Goal: Obtain resource: Obtain resource

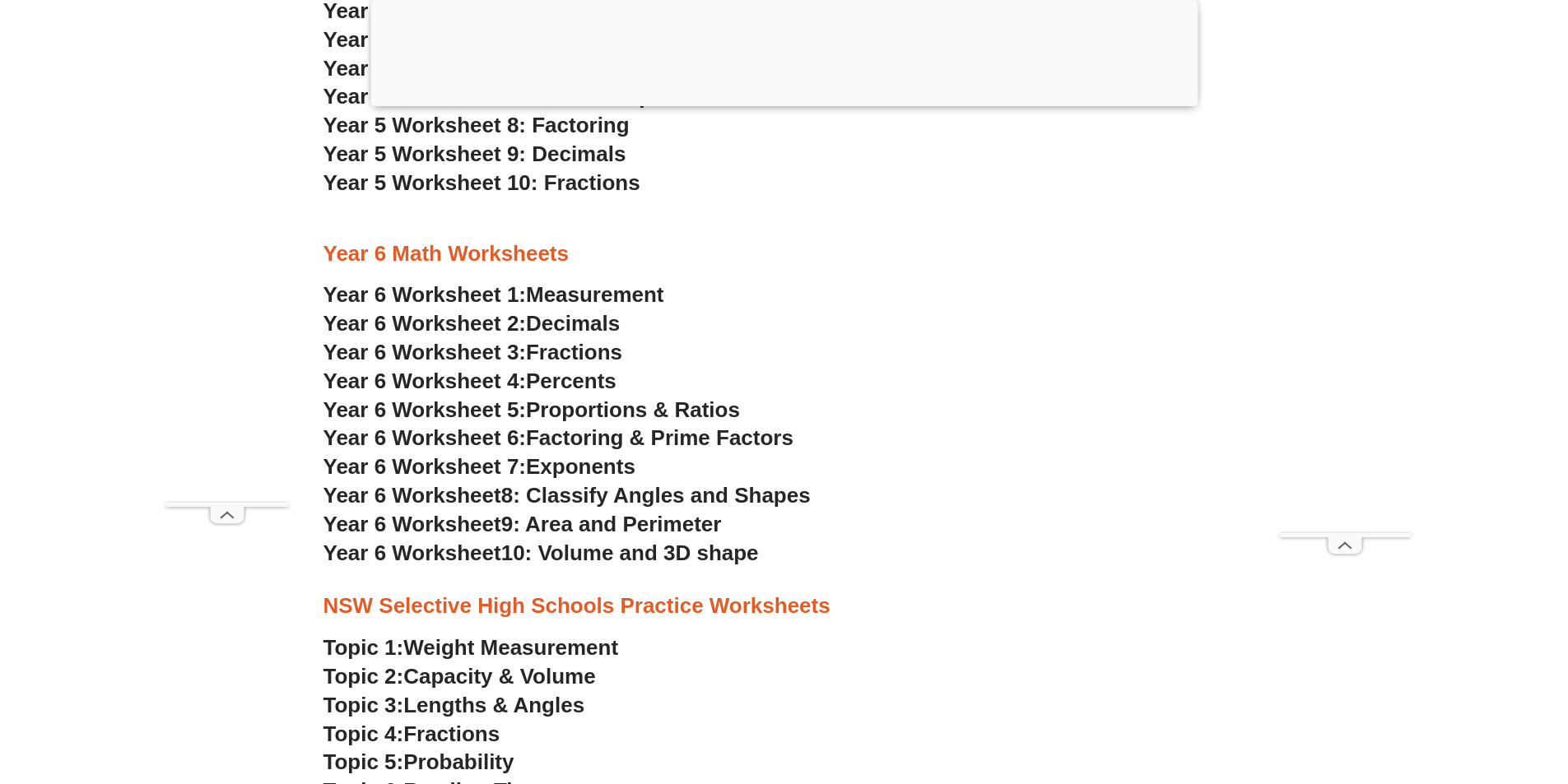
scroll to position [3374, 0]
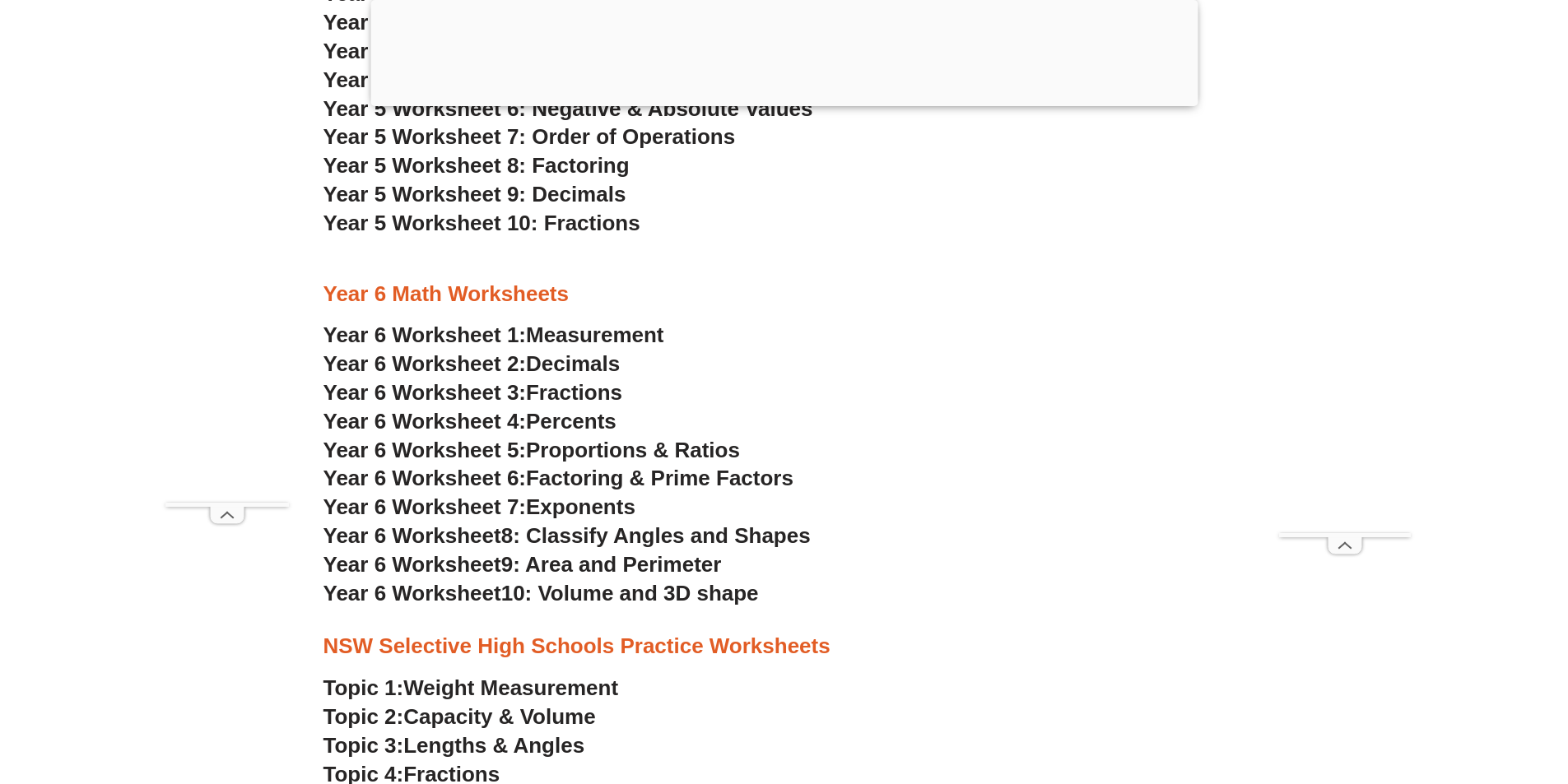
click at [544, 360] on span "Decimals" at bounding box center [573, 363] width 94 height 24
click at [521, 590] on span "10: Volume and 3D shape" at bounding box center [629, 592] width 258 height 24
click at [516, 569] on span "9: Area and Perimeter" at bounding box center [610, 564] width 220 height 24
click at [631, 544] on span "8: Classify Angles and Shapes" at bounding box center [655, 535] width 309 height 24
click at [617, 513] on span "Exponents" at bounding box center [581, 506] width 110 height 24
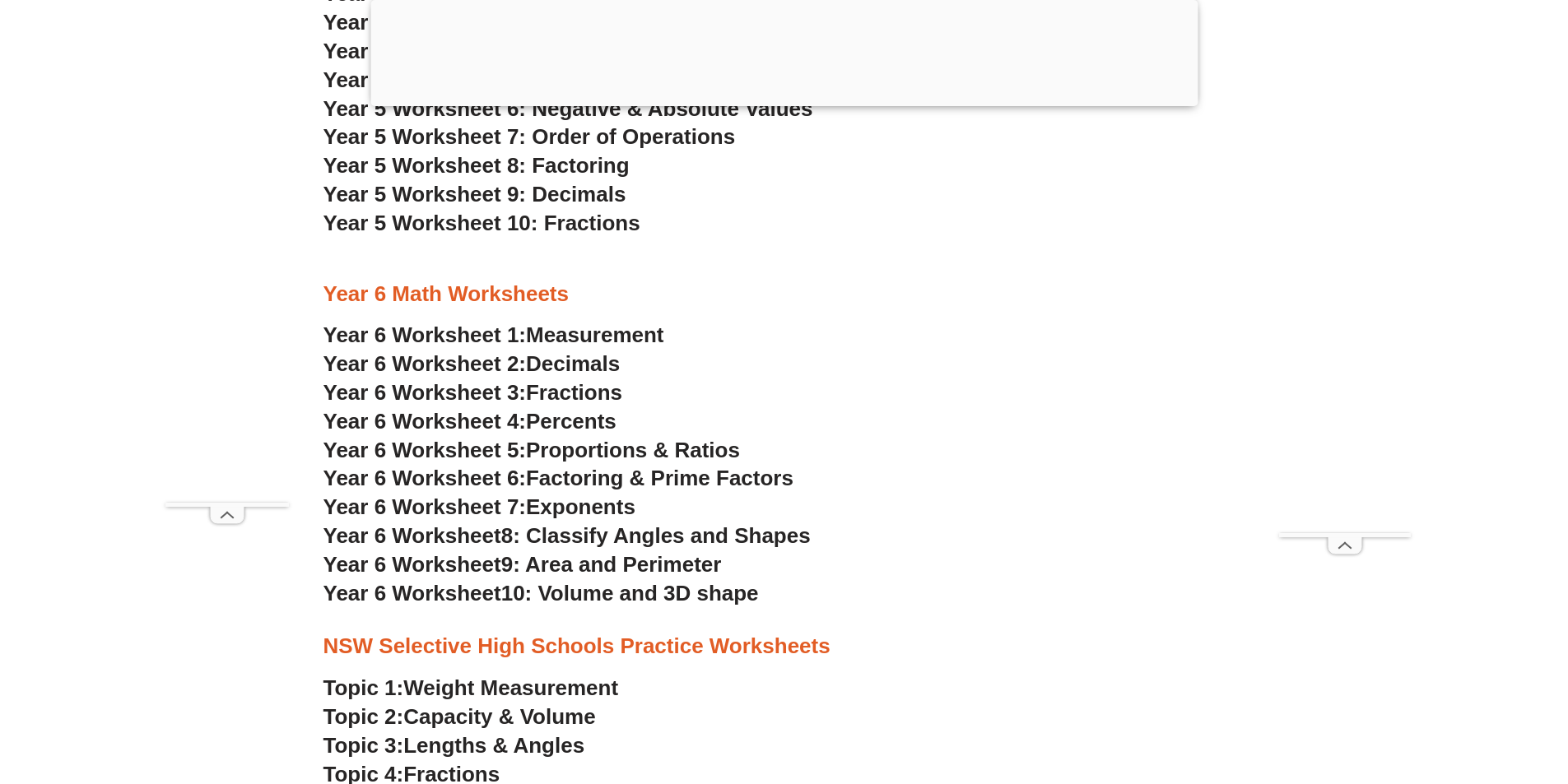
click at [545, 452] on span "Proportions & Ratios" at bounding box center [633, 450] width 214 height 24
click at [598, 420] on span "Percents" at bounding box center [571, 421] width 91 height 24
click at [527, 386] on span "Year 6 Worksheet 3:" at bounding box center [425, 392] width 203 height 24
click at [544, 331] on span "Measurement" at bounding box center [595, 334] width 138 height 24
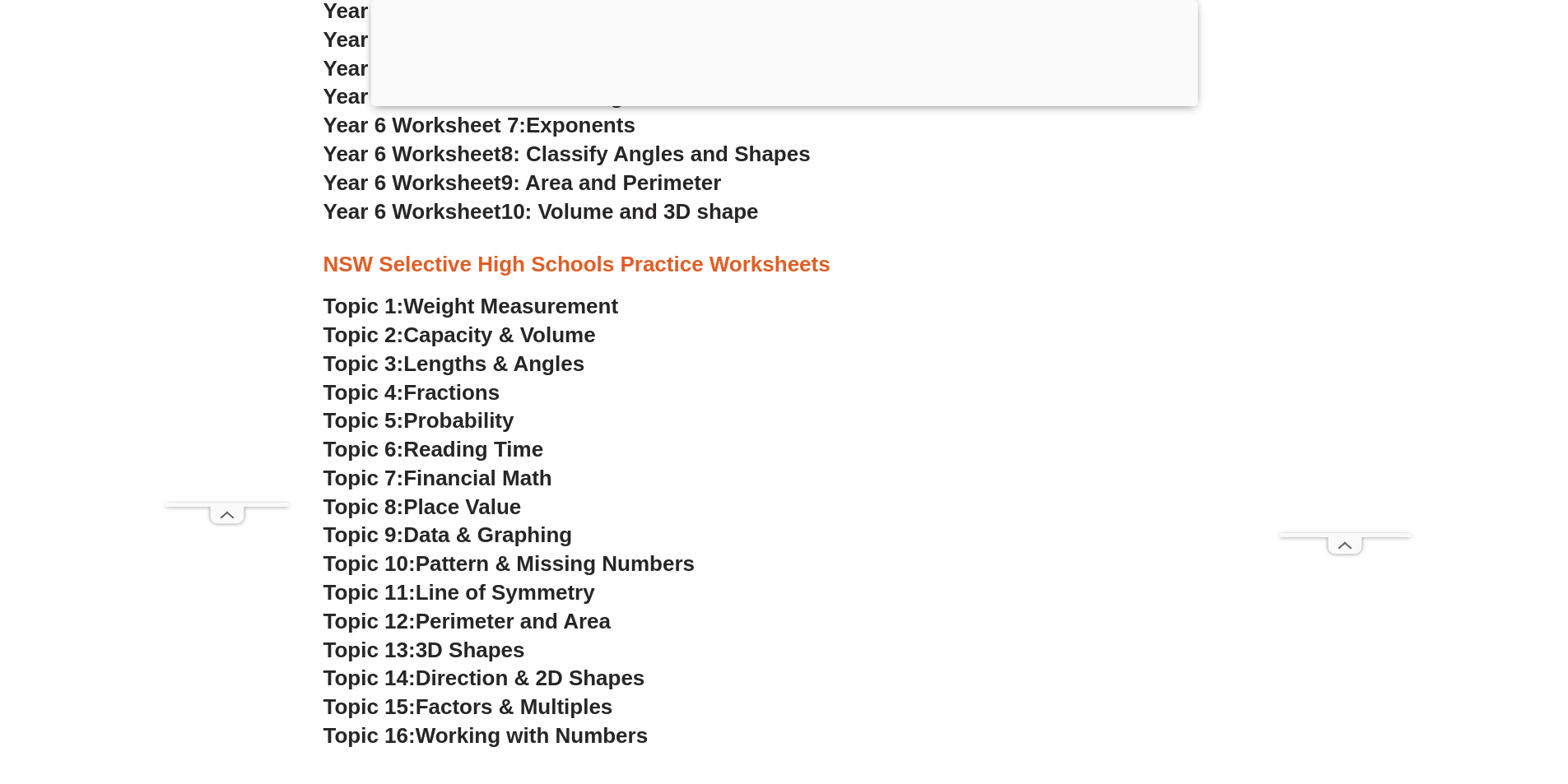
scroll to position [3786, 0]
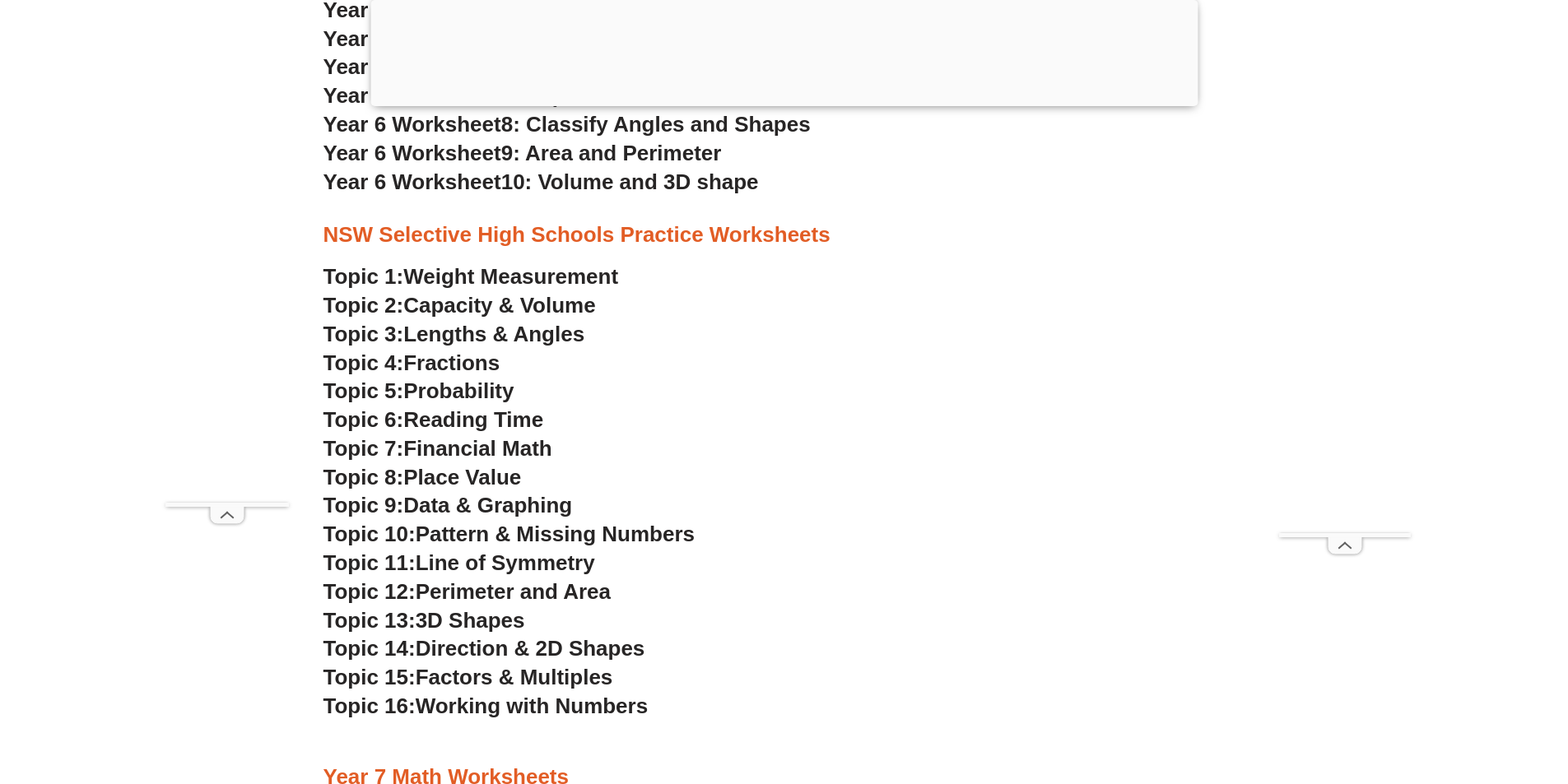
click at [504, 335] on span "Lengths & Angles" at bounding box center [494, 334] width 181 height 24
click at [572, 589] on span "Perimeter and Area" at bounding box center [512, 591] width 195 height 24
click at [565, 676] on span "Factors & Multiples" at bounding box center [514, 677] width 198 height 24
click at [451, 386] on span "Probability" at bounding box center [459, 390] width 111 height 24
click at [461, 564] on span "Line of Symmetry" at bounding box center [505, 562] width 180 height 24
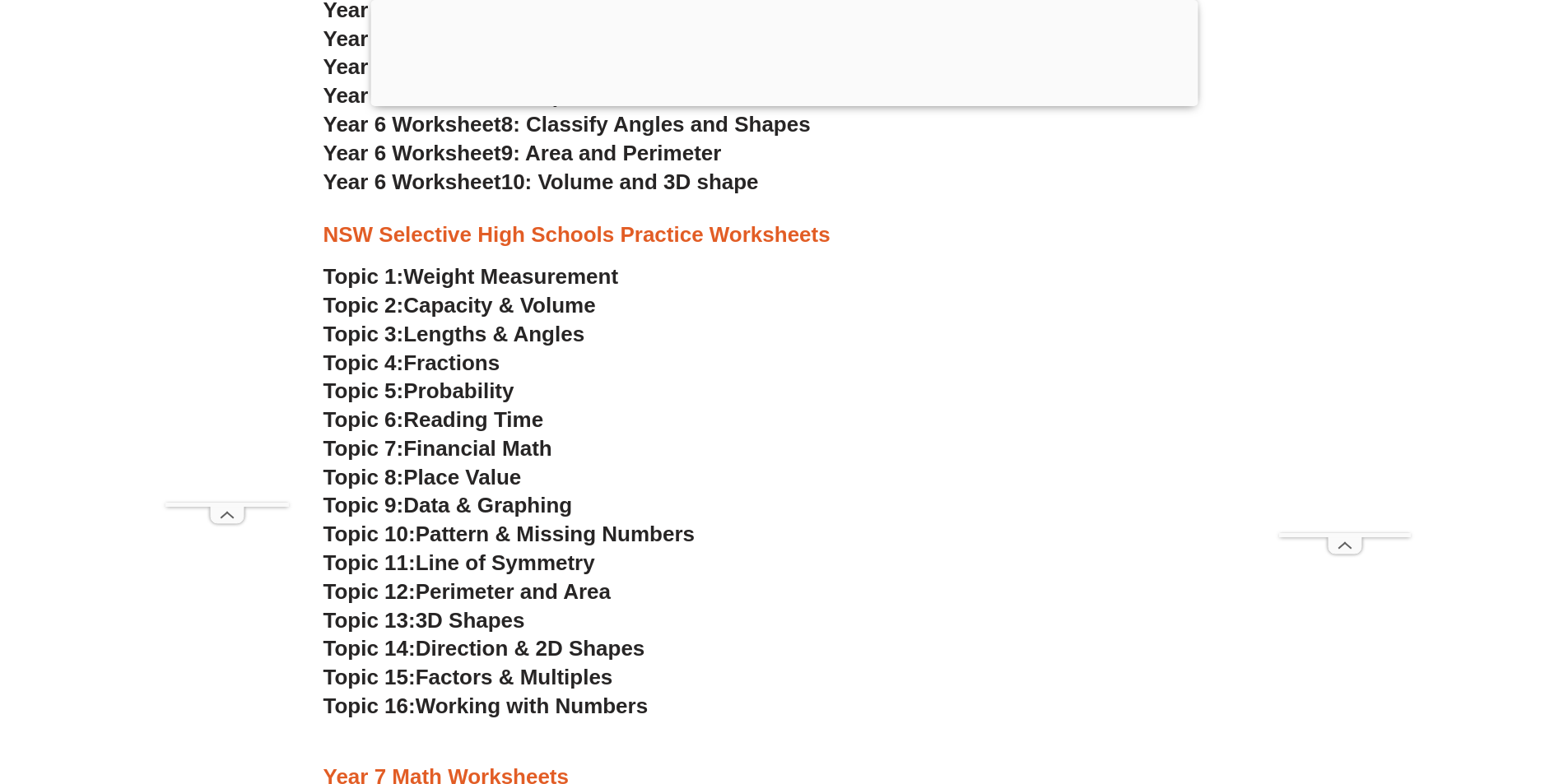
click at [464, 281] on span "Weight Measurement" at bounding box center [511, 276] width 215 height 24
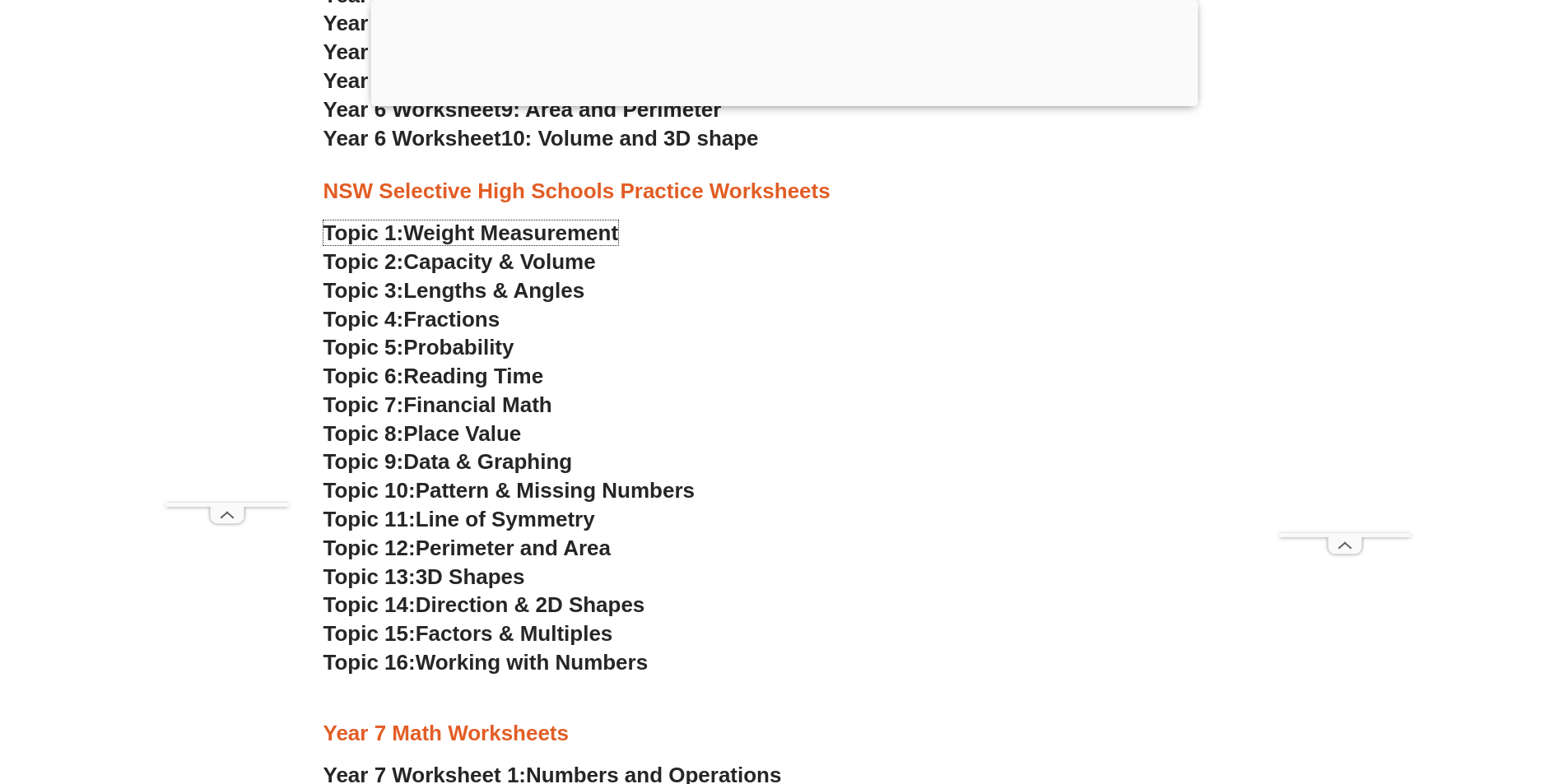
scroll to position [3868, 0]
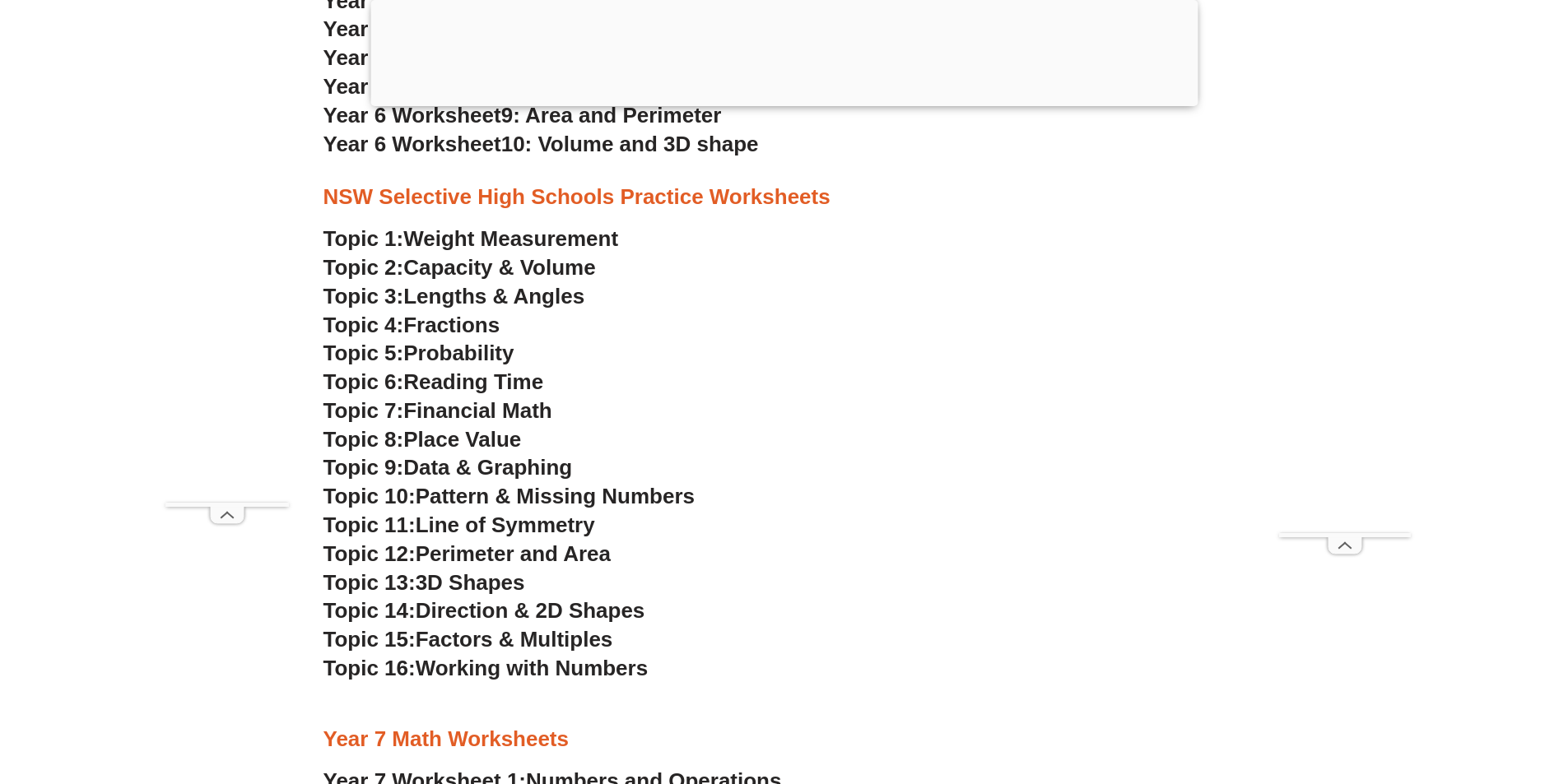
click at [435, 472] on span "Data & Graphing" at bounding box center [488, 467] width 169 height 24
click at [513, 400] on span "Financial Math" at bounding box center [477, 410] width 148 height 24
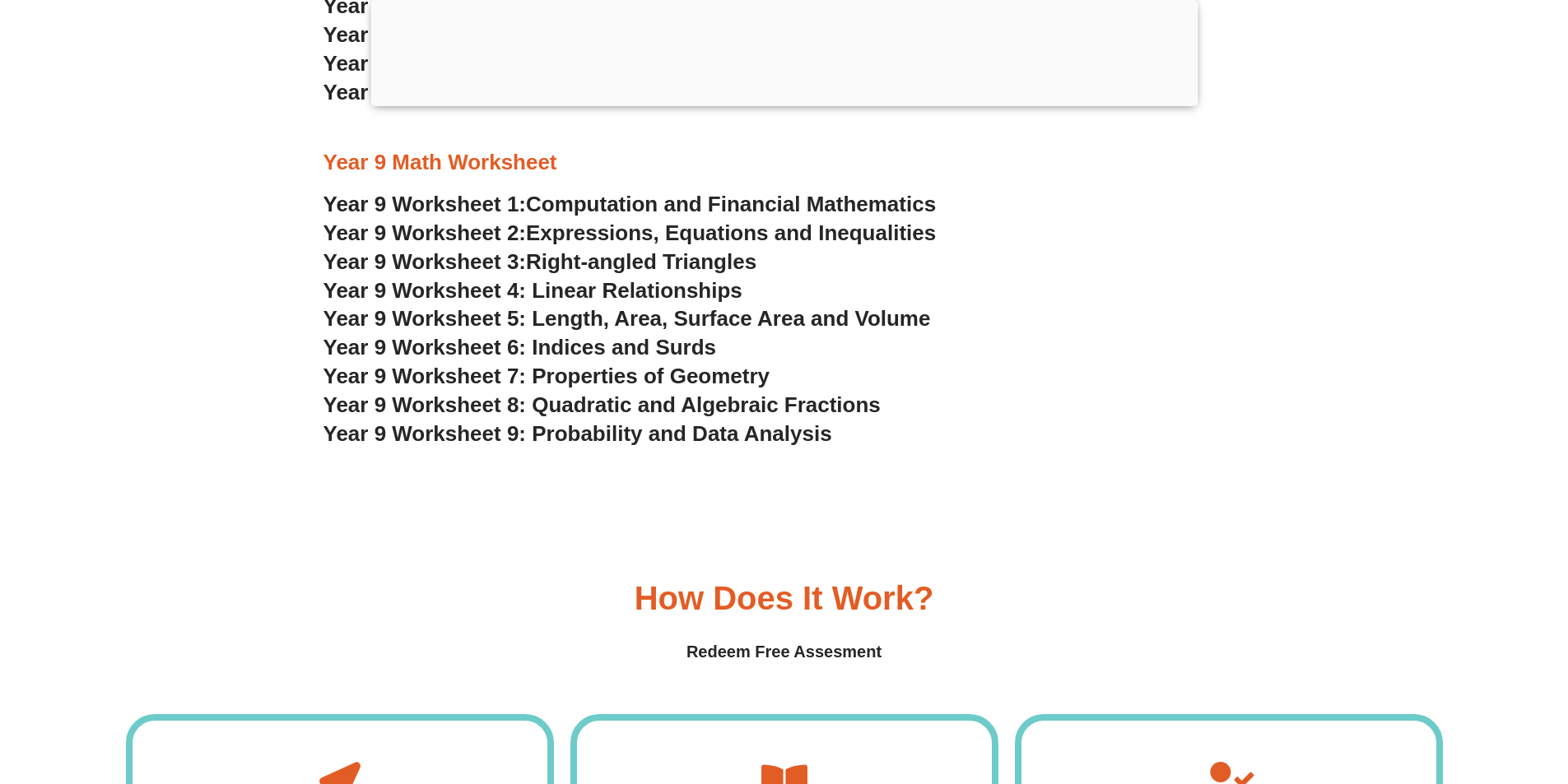
scroll to position [5597, 0]
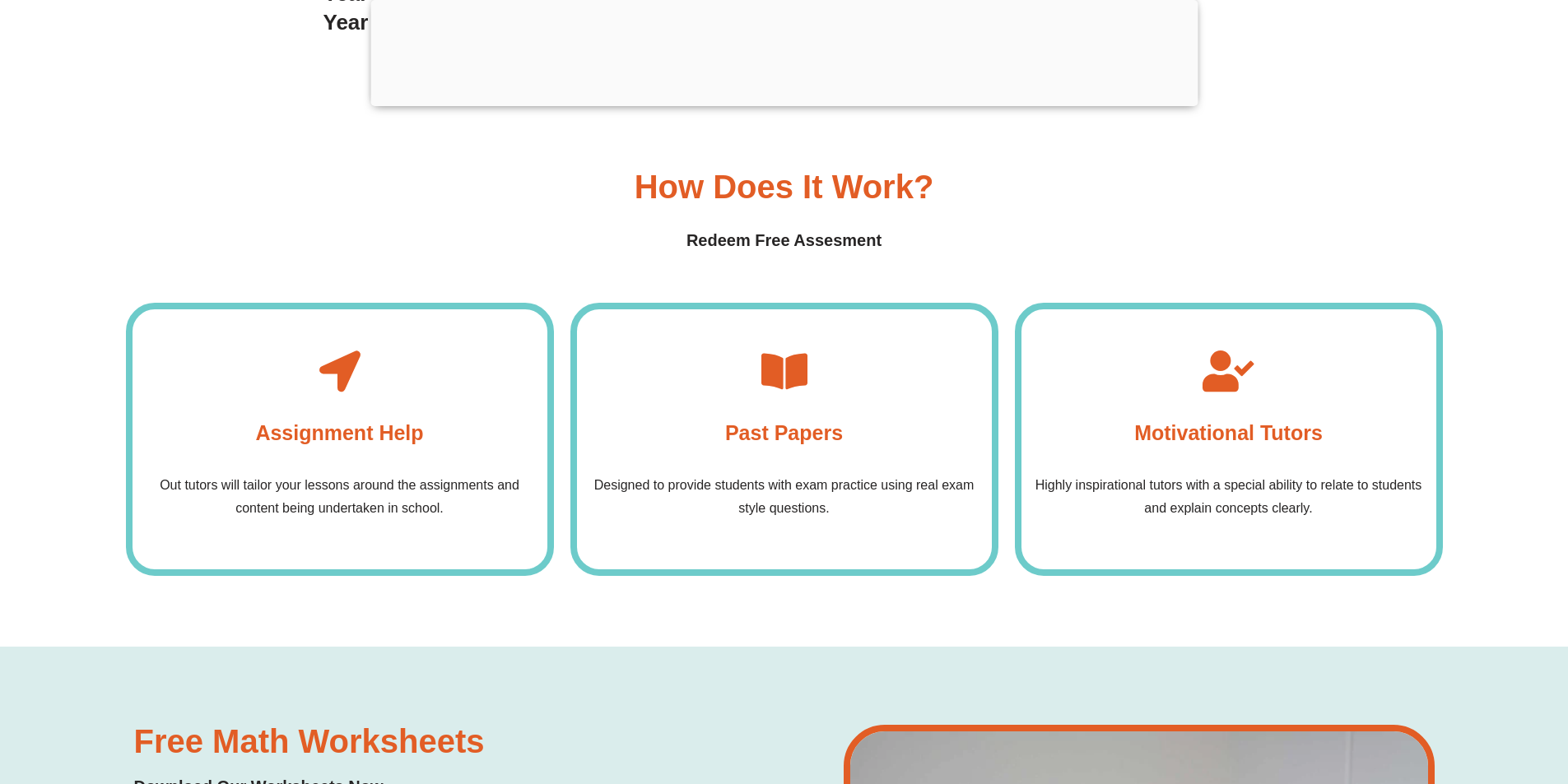
click at [762, 488] on p "Designed to provide students with exam practice using real exam style questions." at bounding box center [784, 496] width 398 height 46
click at [780, 412] on div "Past Papers Designed to provide students with exam practice using real exam sty…" at bounding box center [784, 440] width 428 height 273
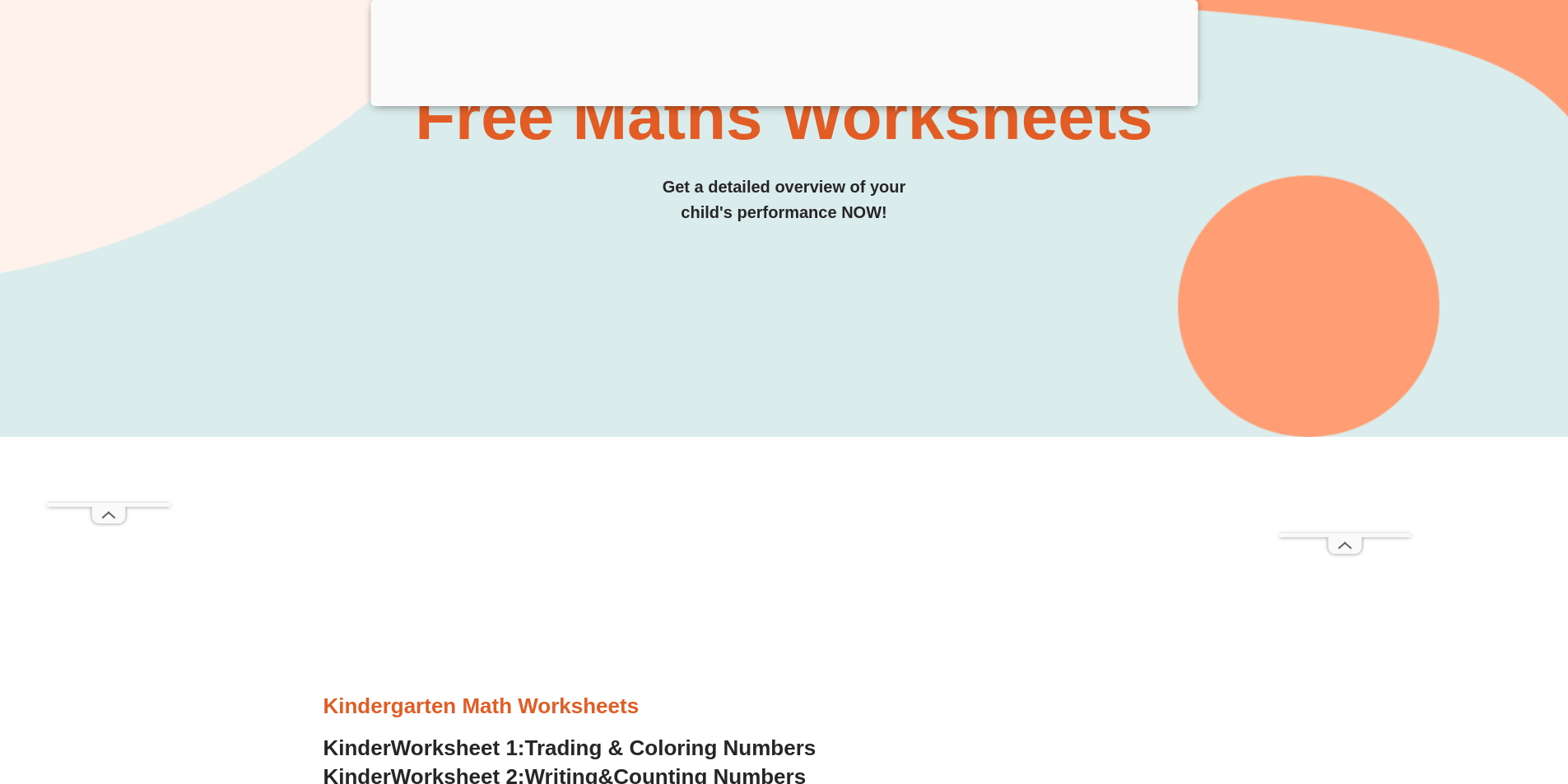
scroll to position [83, 0]
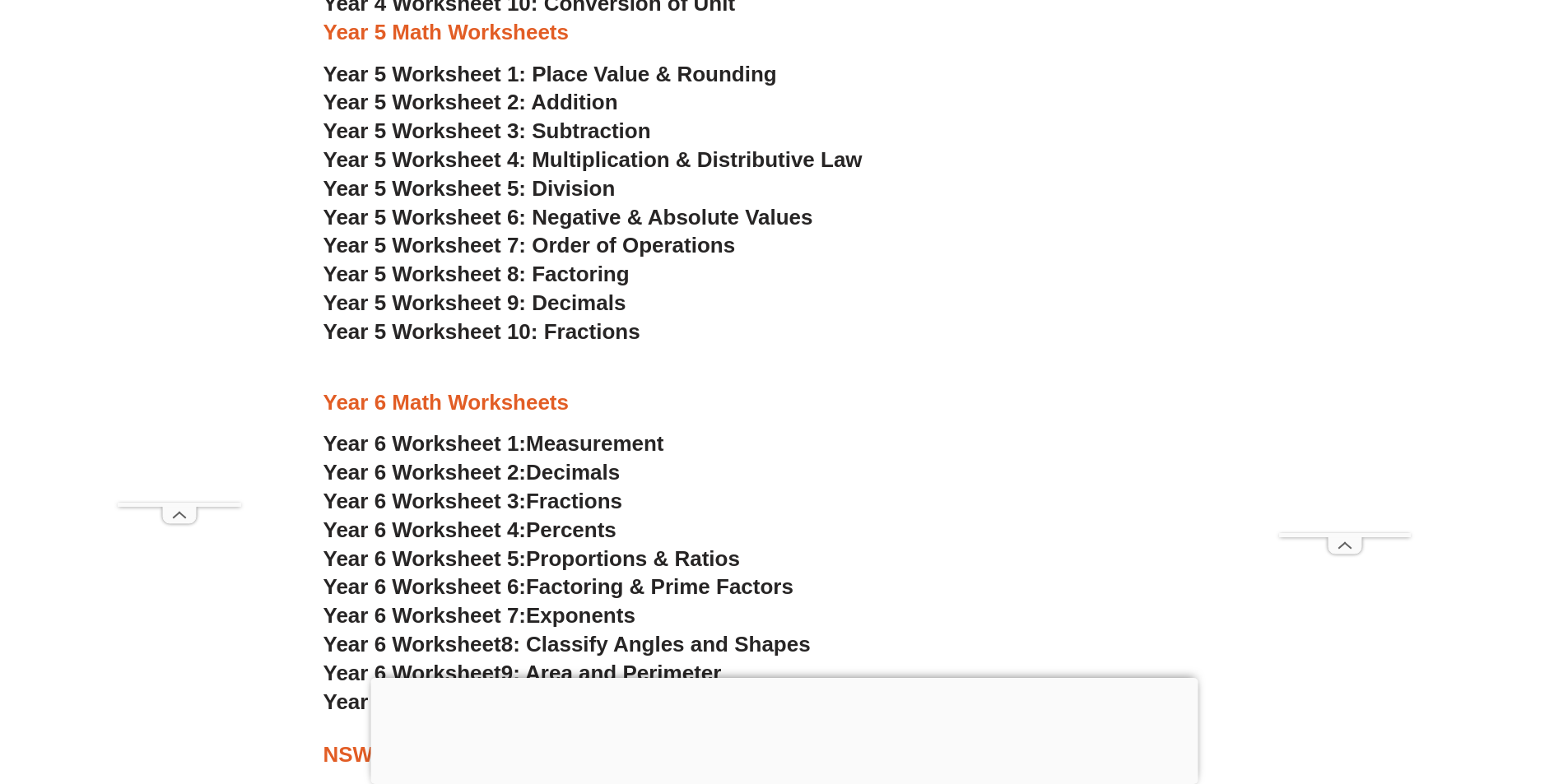
scroll to position [3374, 0]
